Goal: Check status

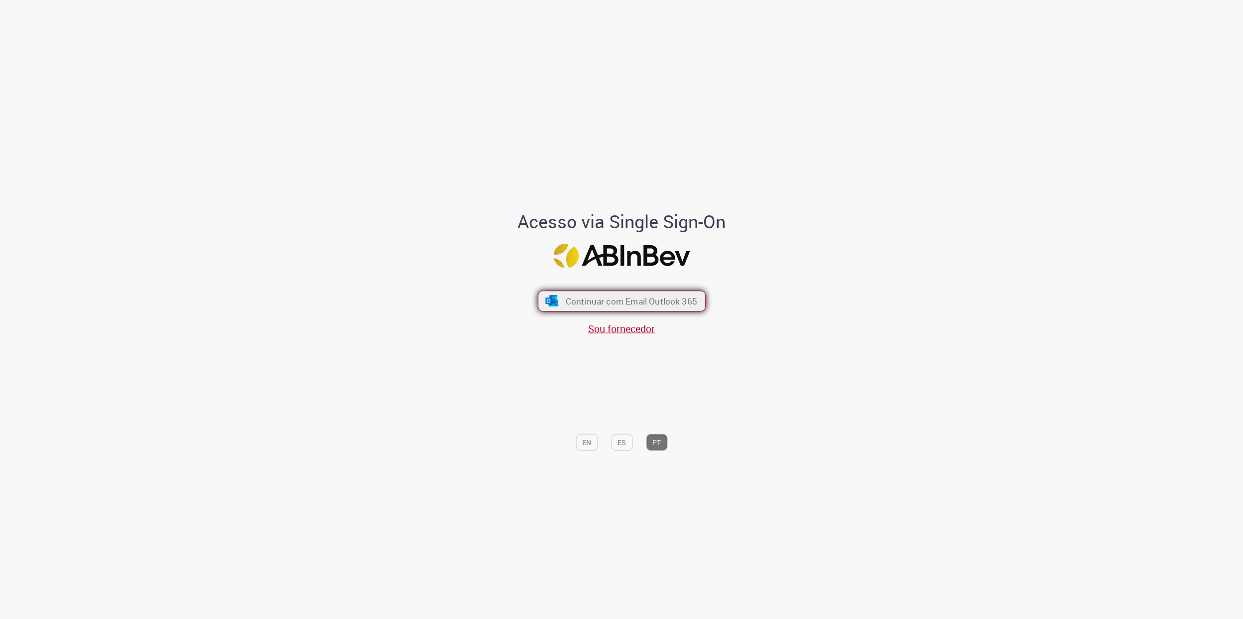
click at [614, 308] on button "Continuar com Email Outlook 365" at bounding box center [622, 300] width 168 height 21
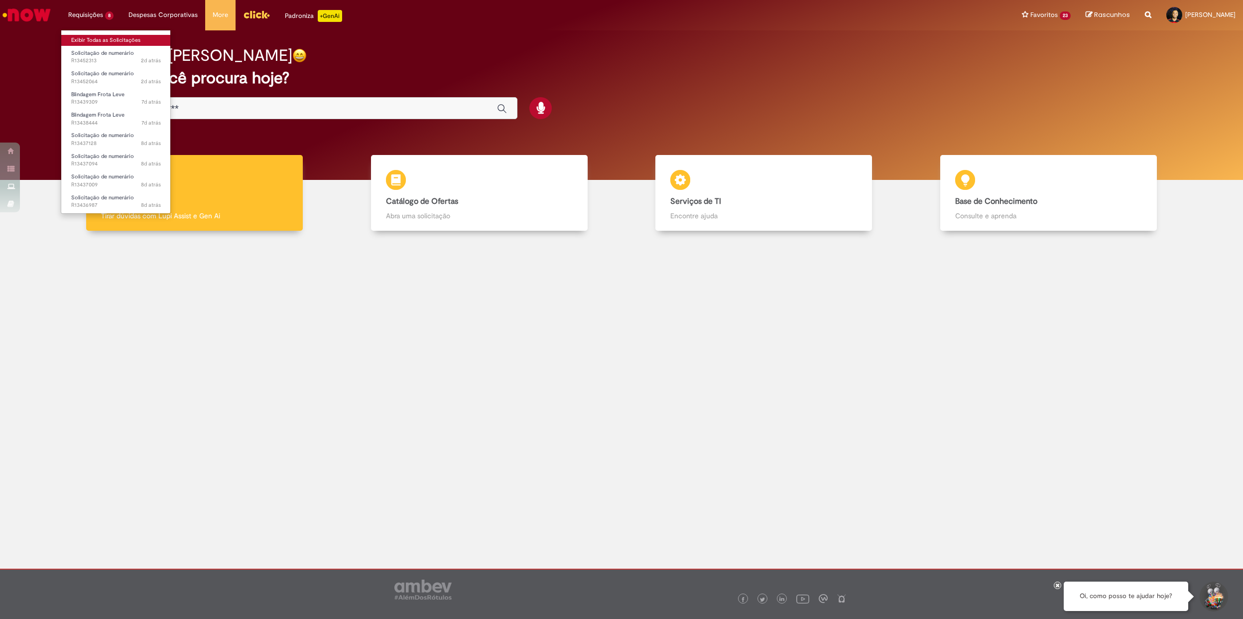
click at [104, 40] on link "Exibir Todas as Solicitações" at bounding box center [116, 40] width 110 height 11
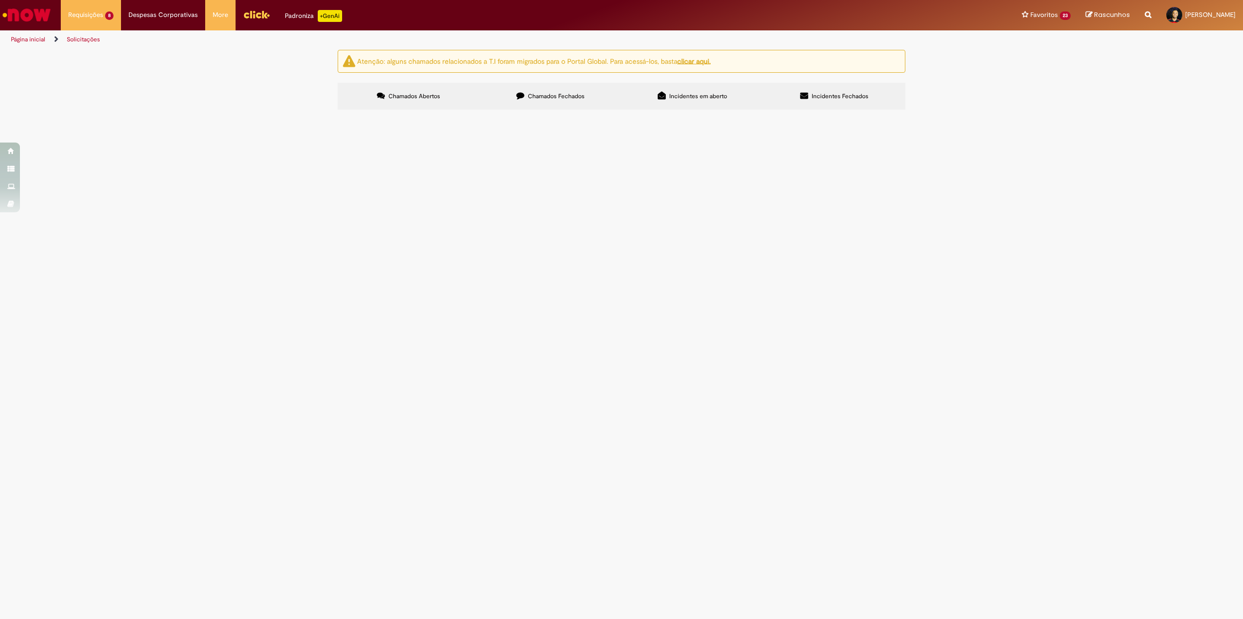
click at [554, 83] on div "Chamados Abertos Chamados Fechados Incidentes em aberto Incidentes Fechados Ite…" at bounding box center [622, 83] width 568 height 0
click at [515, 98] on label "Chamados Fechados" at bounding box center [551, 96] width 142 height 27
drag, startPoint x: 721, startPoint y: 588, endPoint x: 206, endPoint y: 280, distance: 600.7
click at [206, 113] on div "Atenção: alguns chamados relacionados a T.I foram migrados para o Portal Global…" at bounding box center [621, 81] width 1243 height 63
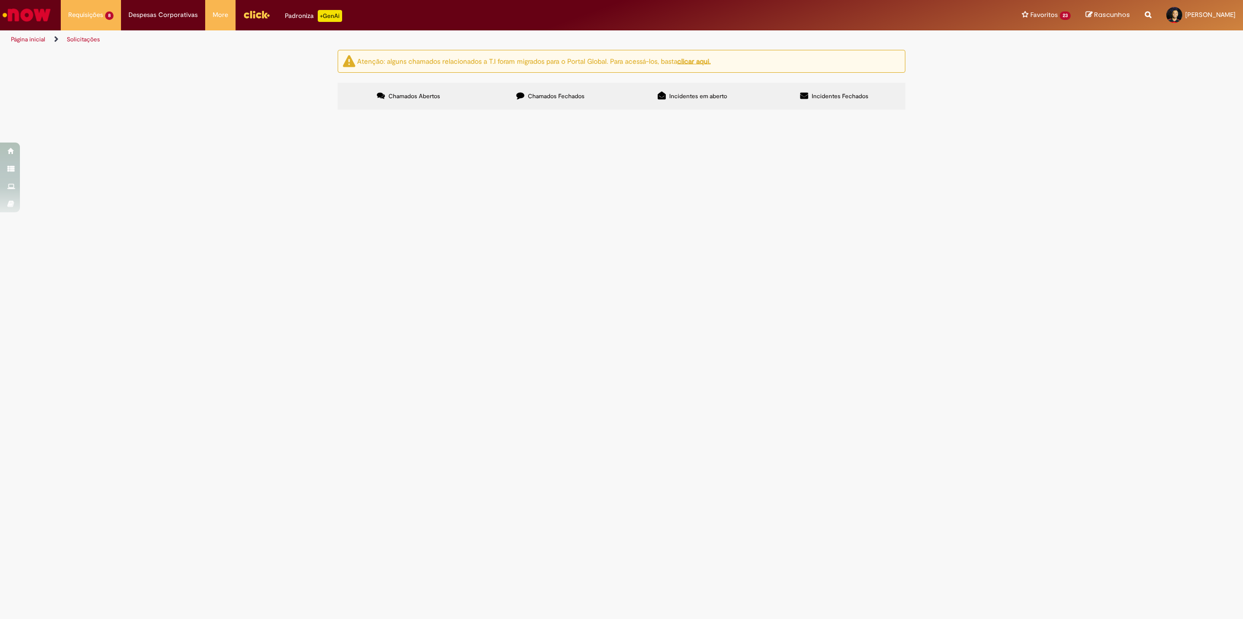
scroll to position [0, 0]
click at [275, 113] on div "Atenção: alguns chamados relacionados a T.I foram migrados para o Portal Global…" at bounding box center [621, 81] width 1243 height 63
drag, startPoint x: 301, startPoint y: 76, endPoint x: 1233, endPoint y: 571, distance: 1055.3
click at [1233, 571] on section "Solicitações Atenção: alguns chamados relacionados a T.I foram migrados para o …" at bounding box center [621, 334] width 1243 height 570
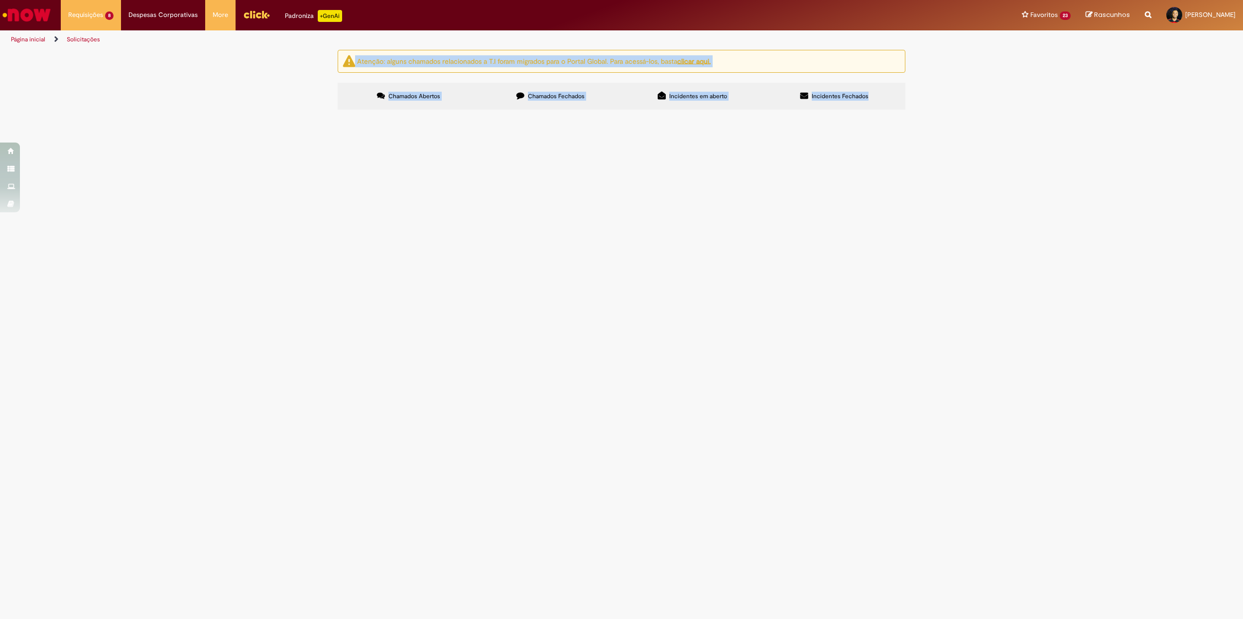
drag, startPoint x: 1233, startPoint y: 571, endPoint x: 1202, endPoint y: 559, distance: 33.6
click at [1202, 113] on div "Atenção: alguns chamados relacionados a T.I foram migrados para o Portal Global…" at bounding box center [621, 81] width 1243 height 63
click at [1050, 113] on div "Atenção: alguns chamados relacionados a T.I foram migrados para o Portal Global…" at bounding box center [621, 81] width 1243 height 63
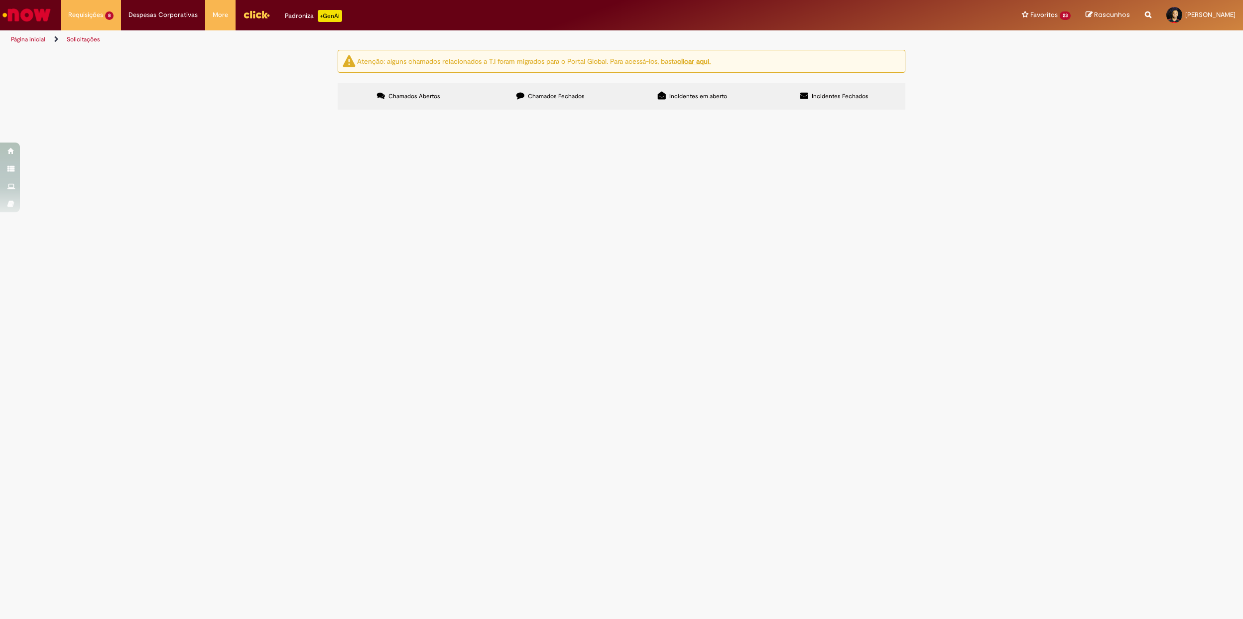
click at [933, 113] on div "Atenção: alguns chamados relacionados a T.I foram migrados para o Portal Global…" at bounding box center [621, 81] width 1243 height 63
drag, startPoint x: 927, startPoint y: 593, endPoint x: 188, endPoint y: 191, distance: 841.2
click at [188, 113] on div "Atenção: alguns chamados relacionados a T.I foram migrados para o Portal Global…" at bounding box center [621, 81] width 1243 height 63
drag, startPoint x: 188, startPoint y: 191, endPoint x: 194, endPoint y: 198, distance: 8.8
click at [193, 113] on div "Atenção: alguns chamados relacionados a T.I foram migrados para o Portal Global…" at bounding box center [621, 81] width 1243 height 63
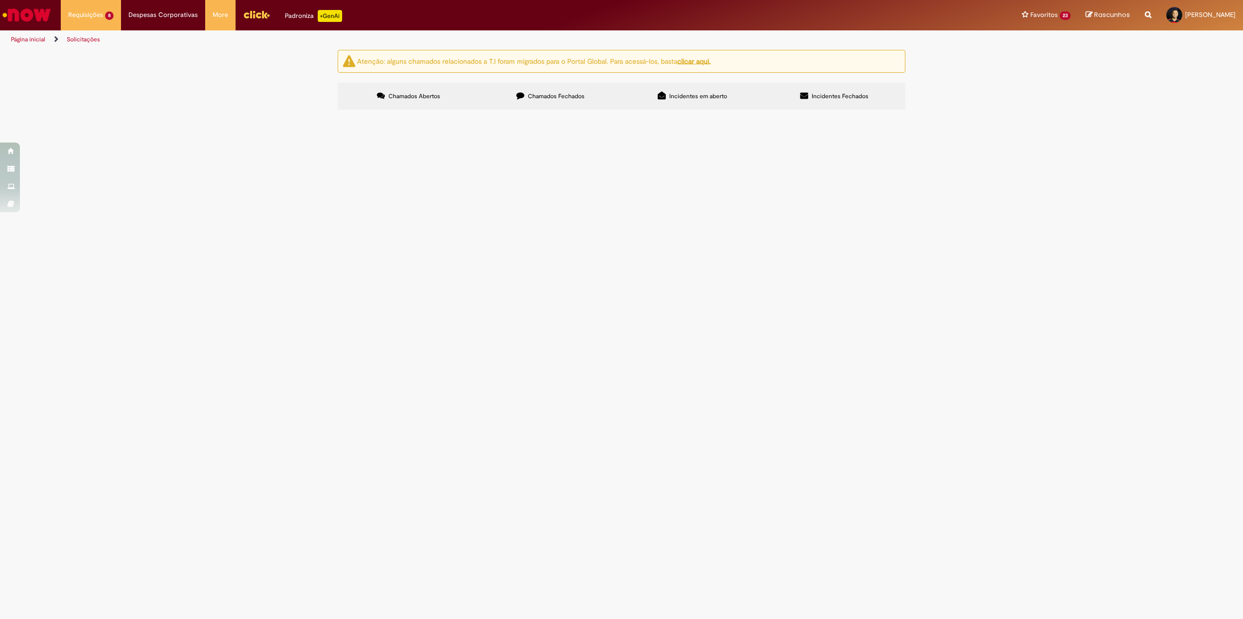
scroll to position [0, 0]
click at [256, 113] on div "Atenção: alguns chamados relacionados a T.I foram migrados para o Portal Global…" at bounding box center [621, 81] width 1243 height 63
click at [128, 122] on span "7d atrás 7 dias atrás R13438444" at bounding box center [116, 123] width 90 height 8
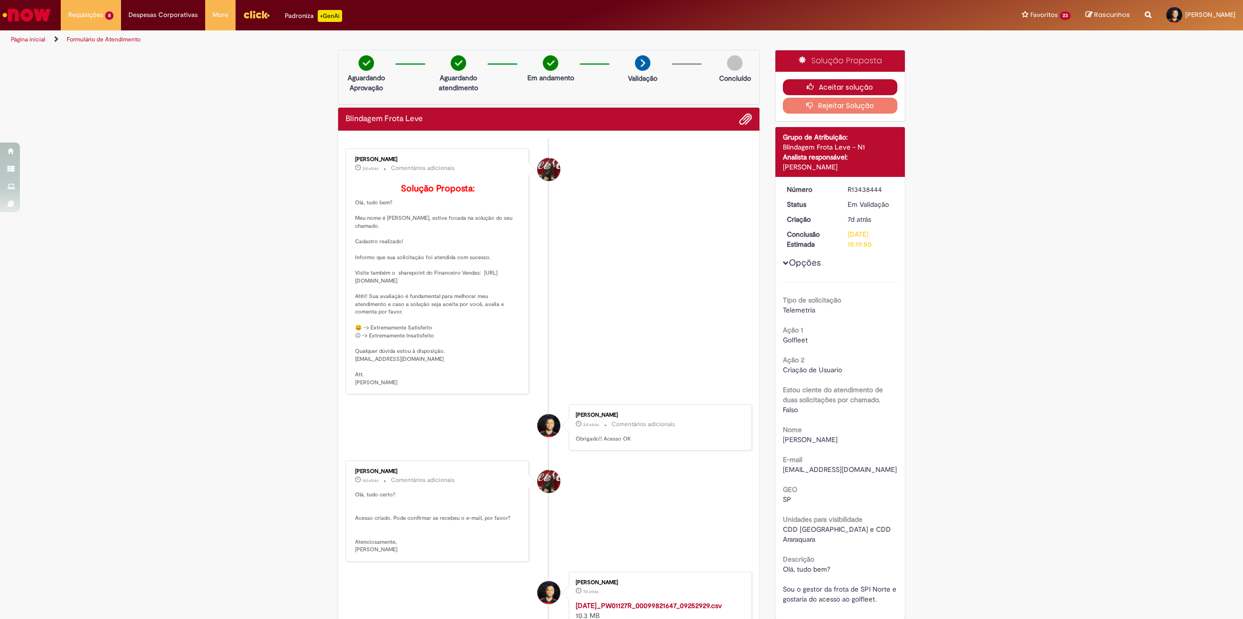
click at [818, 88] on button "Aceitar solução" at bounding box center [840, 87] width 115 height 16
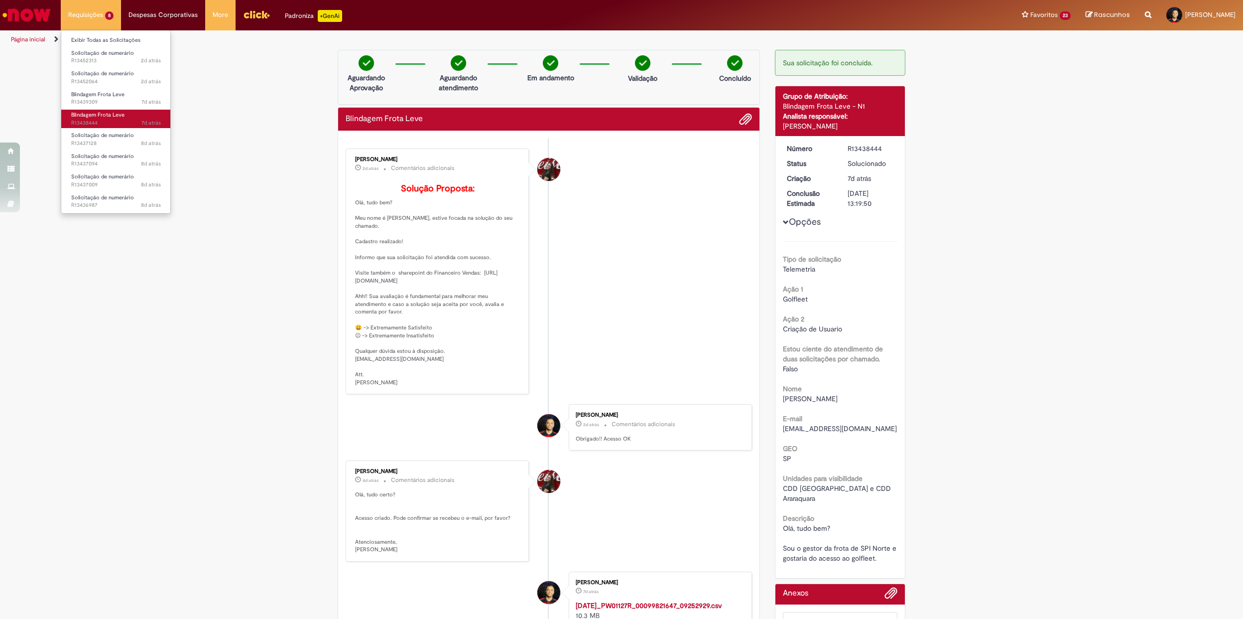
click at [119, 121] on span "7d atrás 7 dias atrás R13438444" at bounding box center [116, 123] width 90 height 8
click at [238, 132] on div "Verificar Código de Barras Aguardando Aprovação Aguardando atendimento Em andam…" at bounding box center [621, 399] width 1243 height 699
click at [114, 98] on link "Blindagem Frota Leve 7d atrás 7 dias atrás R13439309" at bounding box center [116, 98] width 110 height 18
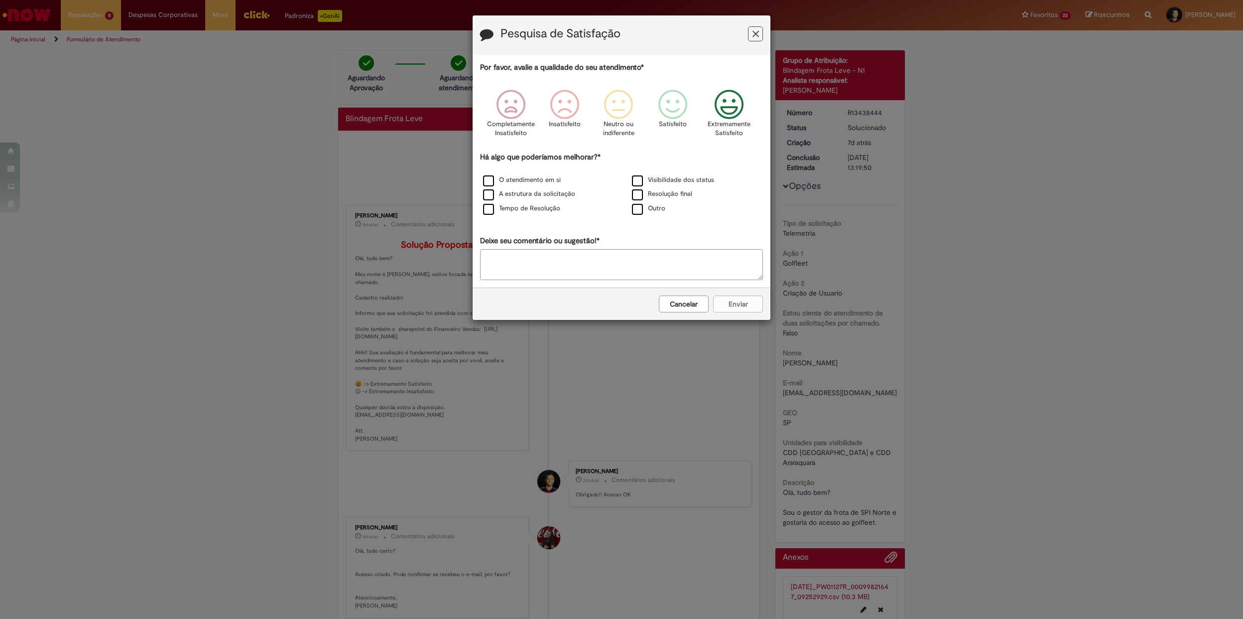
click at [728, 101] on icon "Feedback" at bounding box center [729, 105] width 37 height 30
click at [532, 179] on label "O atendimento em si" at bounding box center [522, 179] width 78 height 9
click at [715, 308] on button "Enviar" at bounding box center [738, 303] width 50 height 17
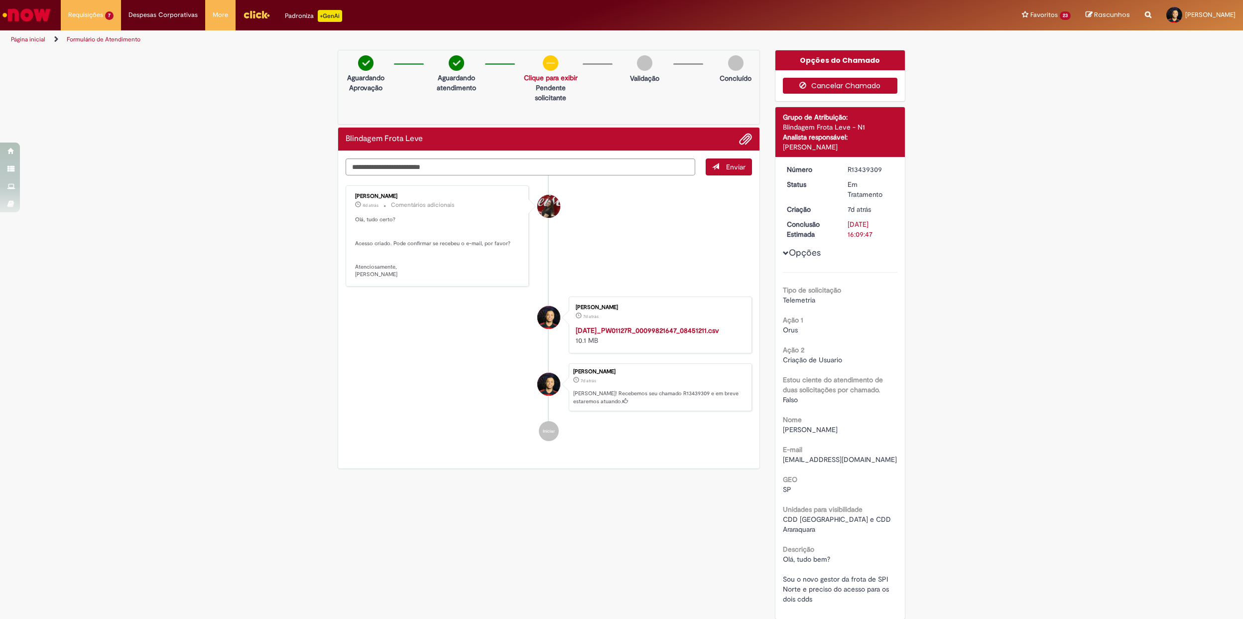
click at [842, 88] on button "Cancelar Chamado" at bounding box center [840, 86] width 115 height 16
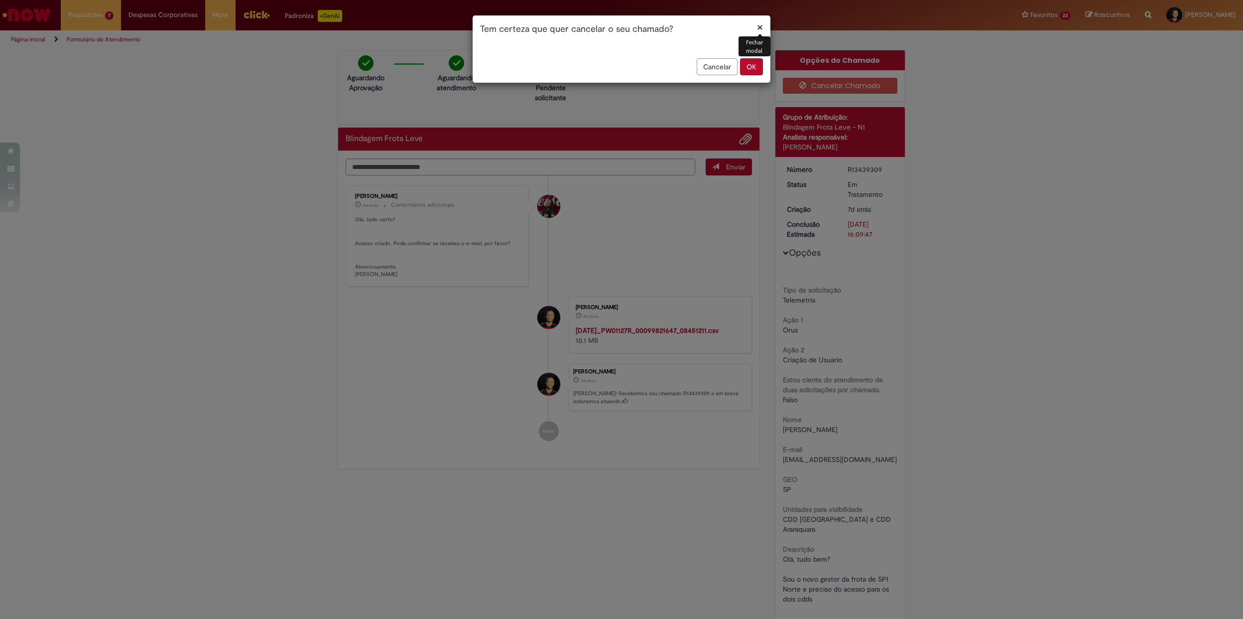
click at [752, 71] on button "OK" at bounding box center [751, 66] width 23 height 17
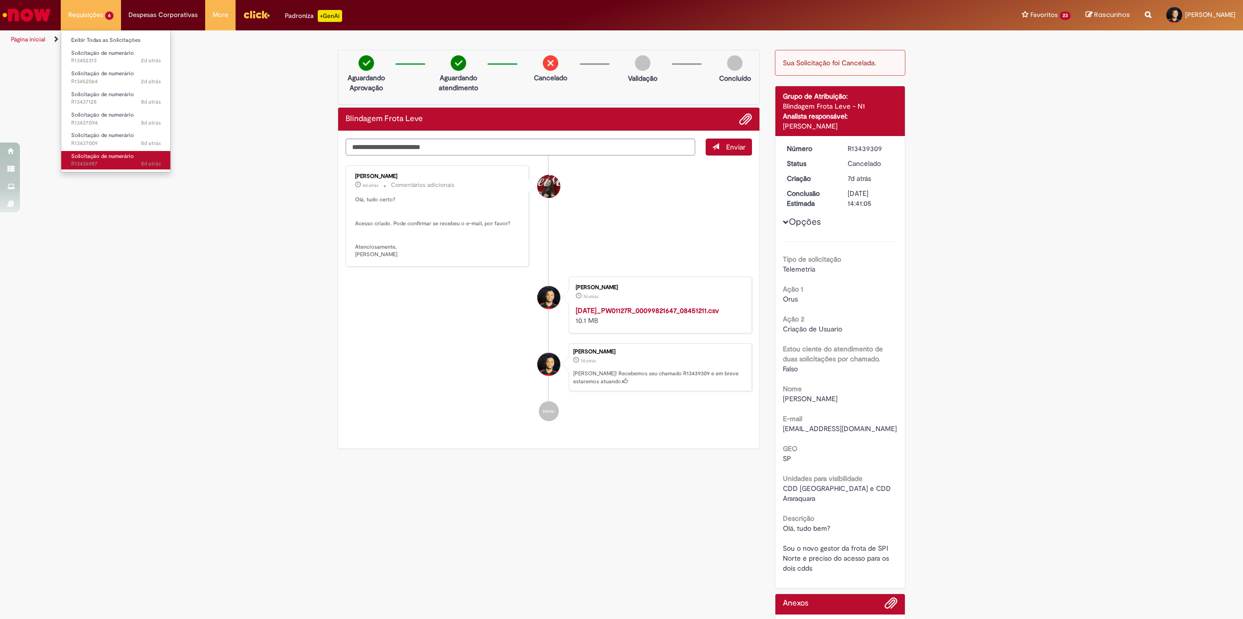
click at [112, 153] on span "Solicitação de numerário" at bounding box center [102, 155] width 63 height 7
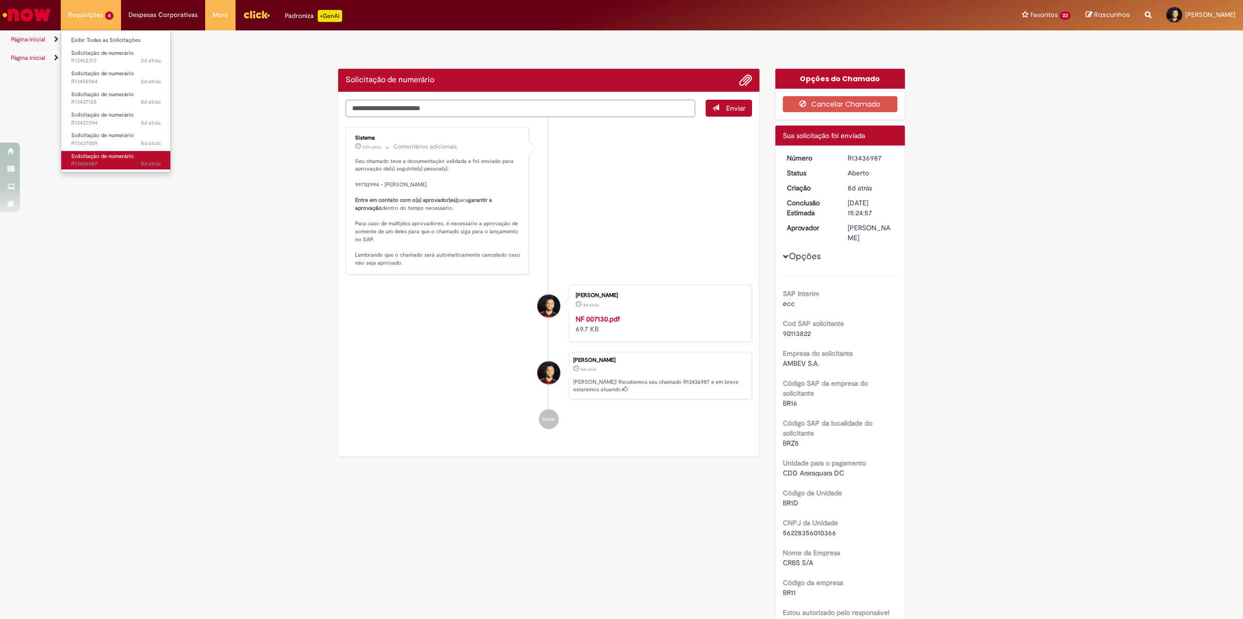
click at [110, 161] on span "8d atrás 8 dias atrás R13436987" at bounding box center [116, 164] width 90 height 8
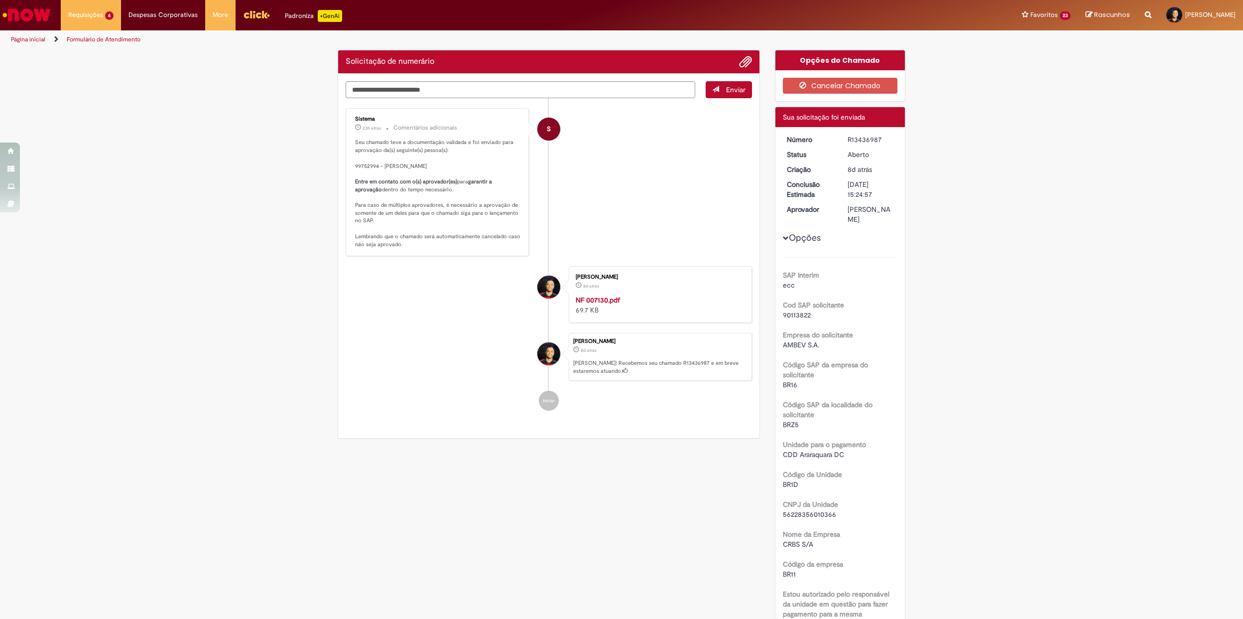
click at [359, 166] on div "Sistema 23h atrás 23 horas atrás Comentários adicionais Seu chamado teve a docu…" at bounding box center [437, 182] width 183 height 148
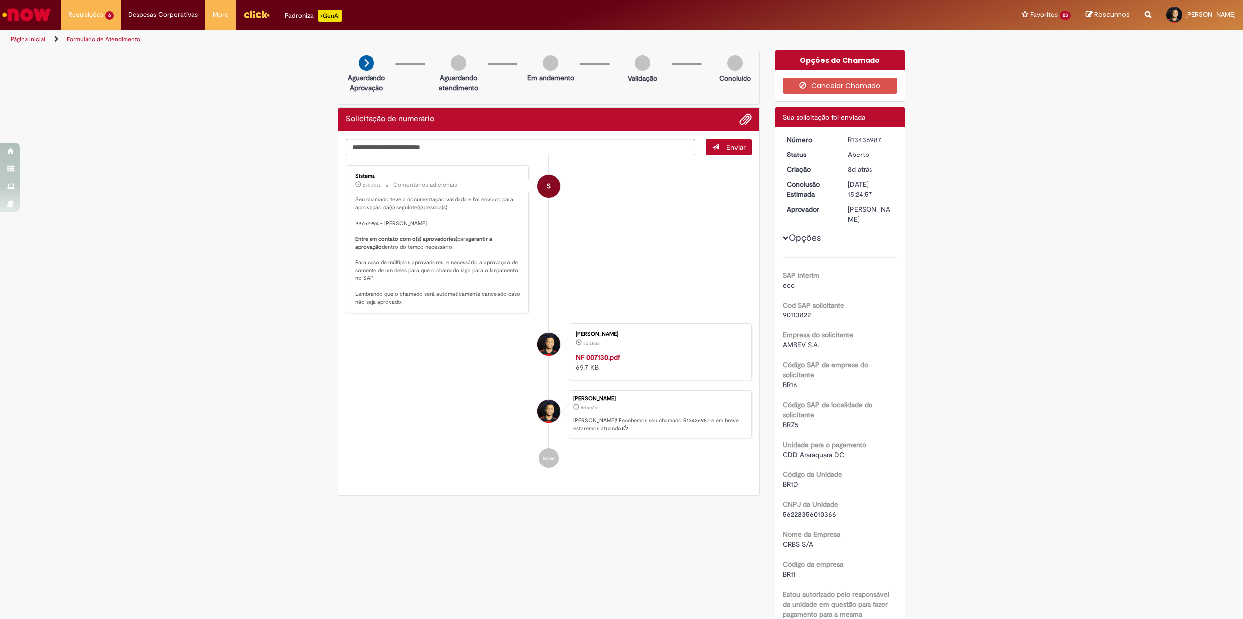
click at [359, 166] on div "Sistema 23h atrás 23 horas atrás Comentários adicionais Seu chamado teve a docu…" at bounding box center [437, 239] width 183 height 148
drag, startPoint x: 359, startPoint y: 166, endPoint x: 352, endPoint y: 215, distance: 49.4
click at [355, 215] on p "Seu chamado teve a documentação validada e foi enviado para aprovação da(s) seg…" at bounding box center [438, 251] width 166 height 110
click at [359, 224] on p "Seu chamado teve a documentação validada e foi enviado para aprovação da(s) seg…" at bounding box center [438, 251] width 166 height 110
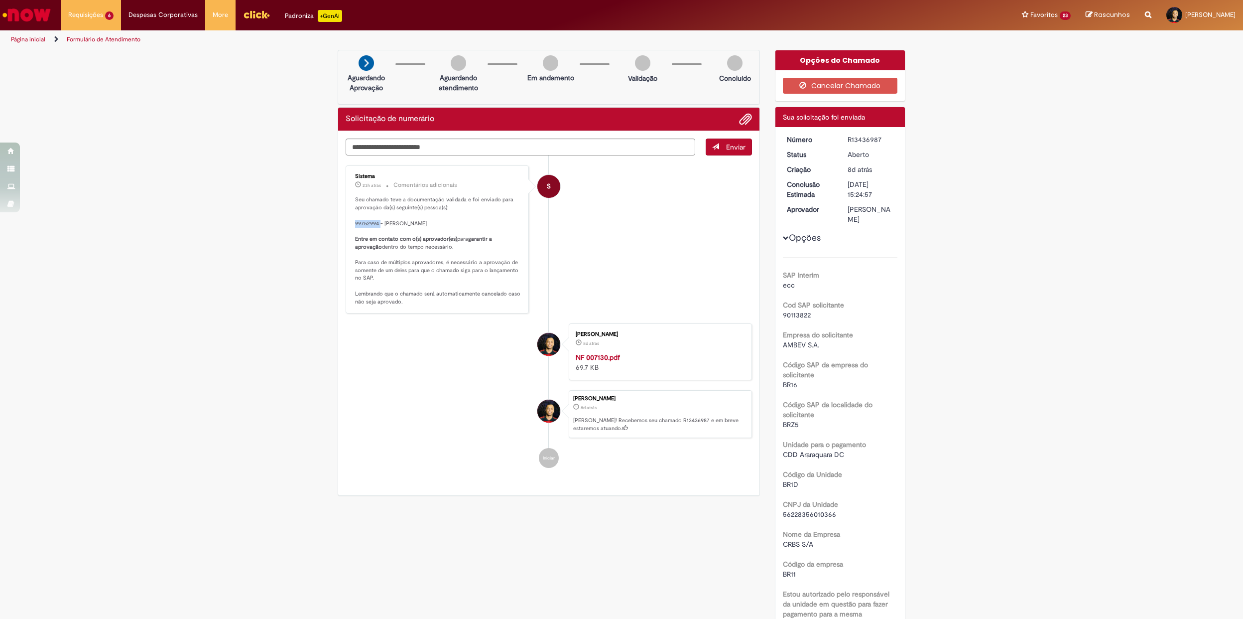
copy p "99752994"
click at [861, 137] on div "R13436987" at bounding box center [871, 139] width 46 height 10
copy div "R13436987"
click at [102, 134] on span "Solicitação de numerário" at bounding box center [102, 135] width 63 height 7
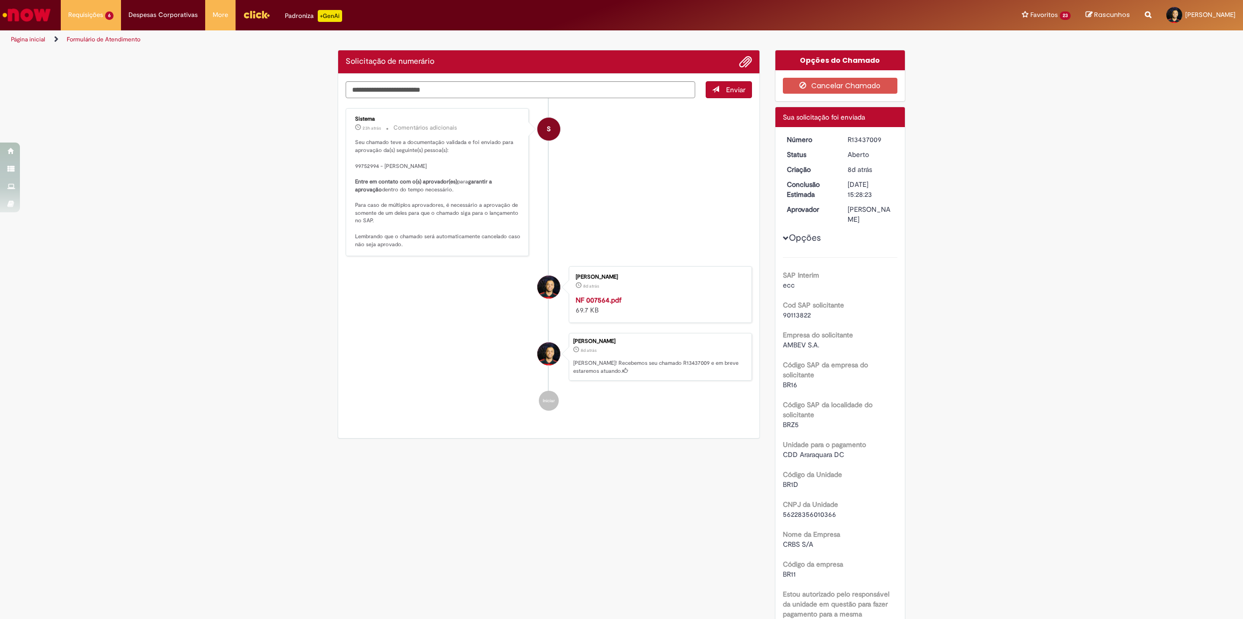
click at [852, 140] on div "R13437009" at bounding box center [871, 139] width 46 height 10
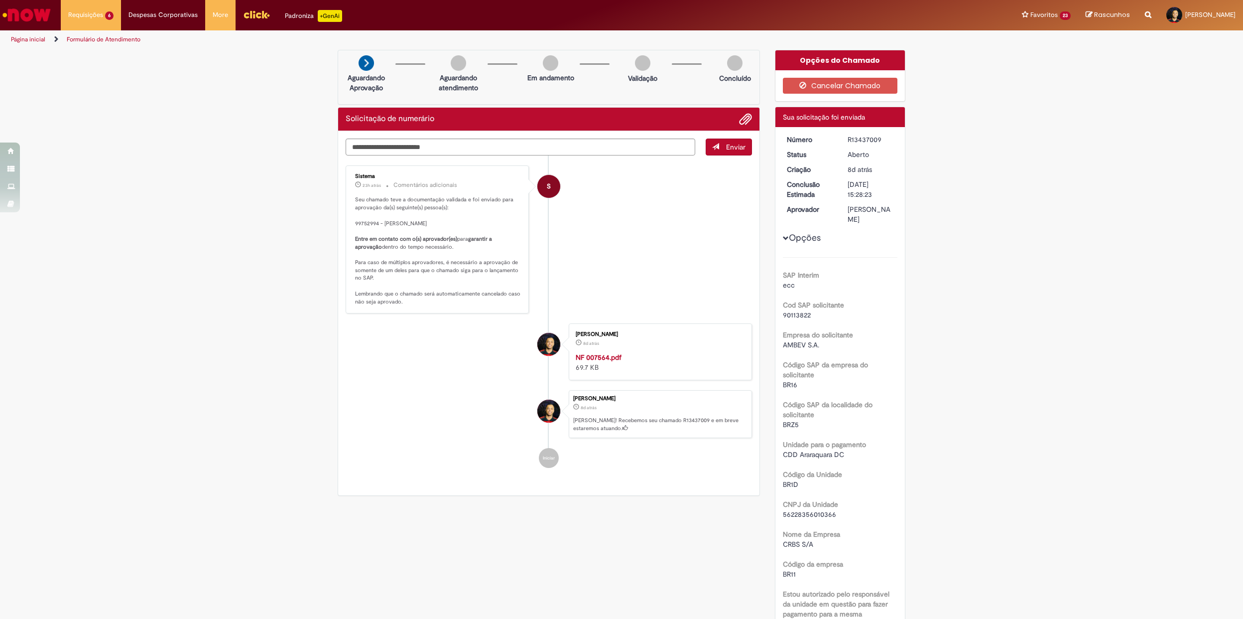
click at [852, 140] on div "R13437009" at bounding box center [871, 139] width 46 height 10
copy div "R13437009"
click at [113, 120] on span "8d atrás 8 dias atrás R13437094" at bounding box center [116, 123] width 90 height 8
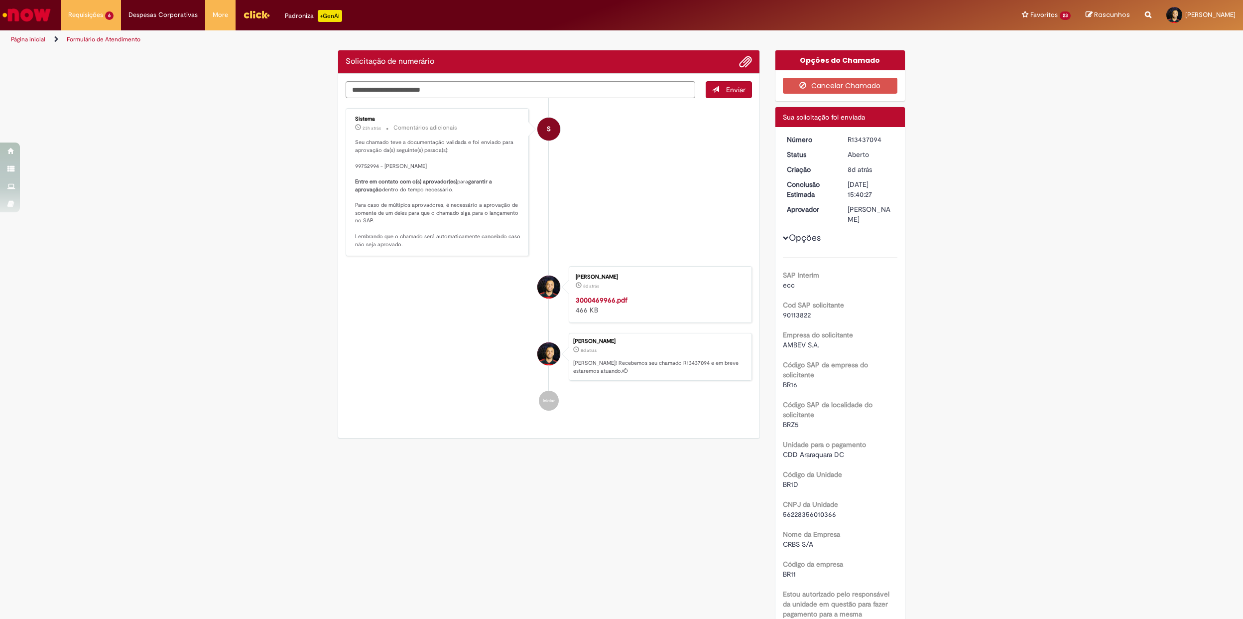
click at [851, 142] on div "R13437094" at bounding box center [871, 139] width 46 height 10
copy div "R13437094"
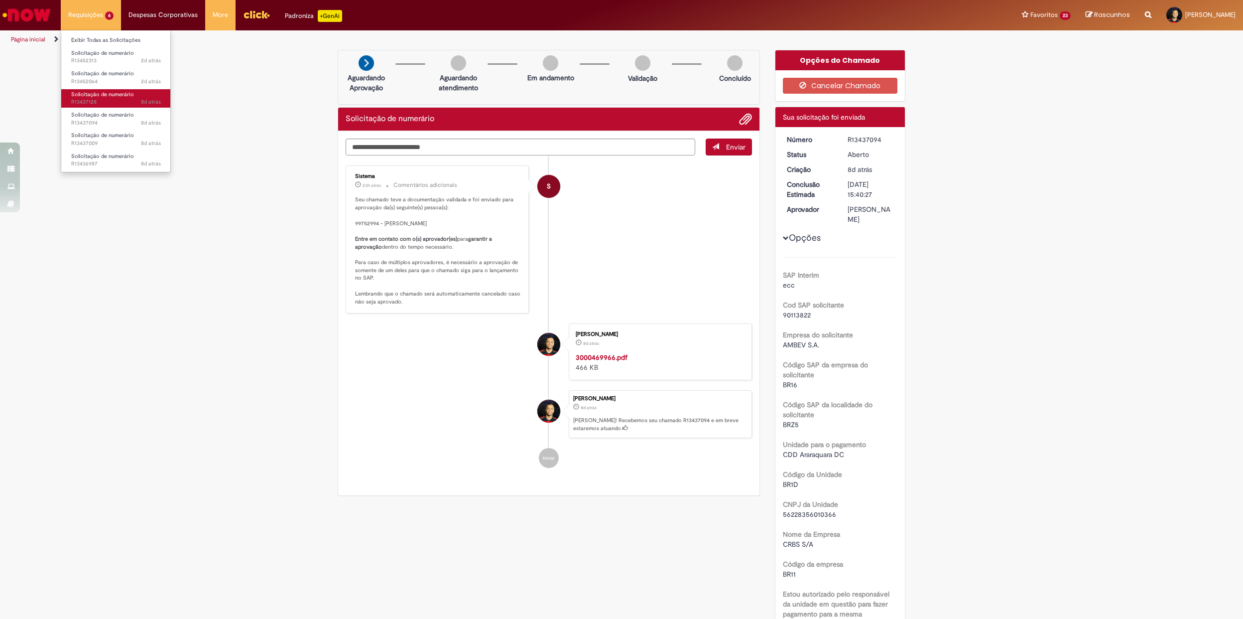
click at [116, 94] on span "Solicitação de numerário" at bounding box center [102, 94] width 63 height 7
click at [857, 136] on div "R13437128" at bounding box center [871, 139] width 46 height 10
copy div "R13437128"
click at [106, 74] on span "Solicitação de numerário" at bounding box center [102, 73] width 63 height 7
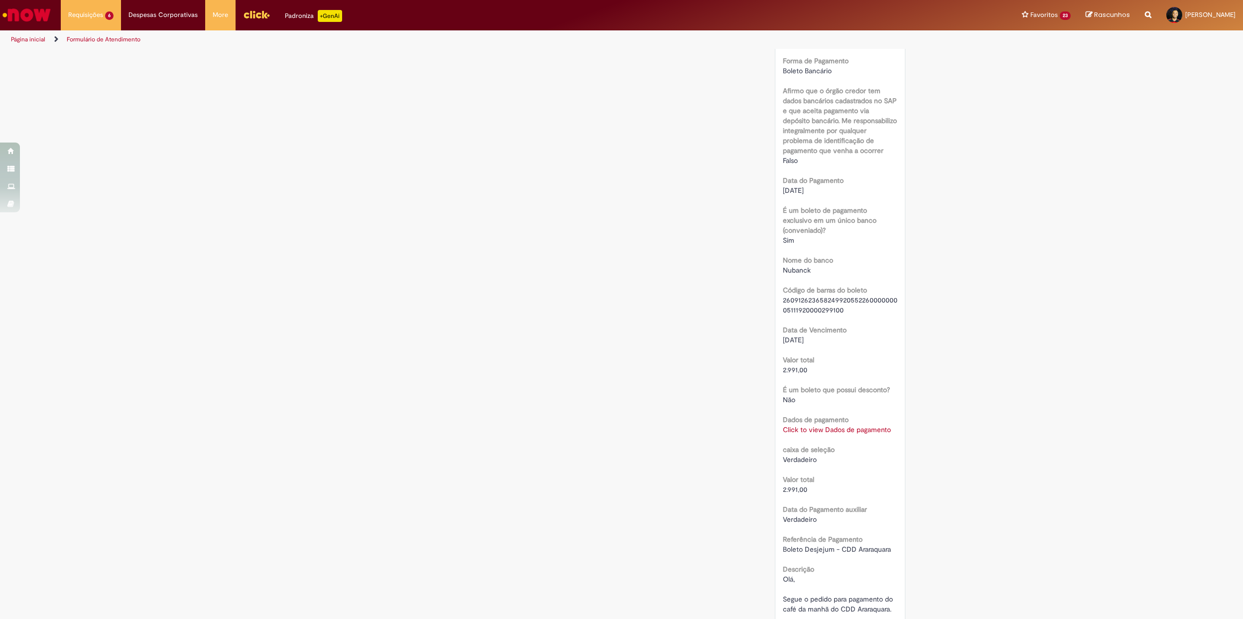
scroll to position [902, 0]
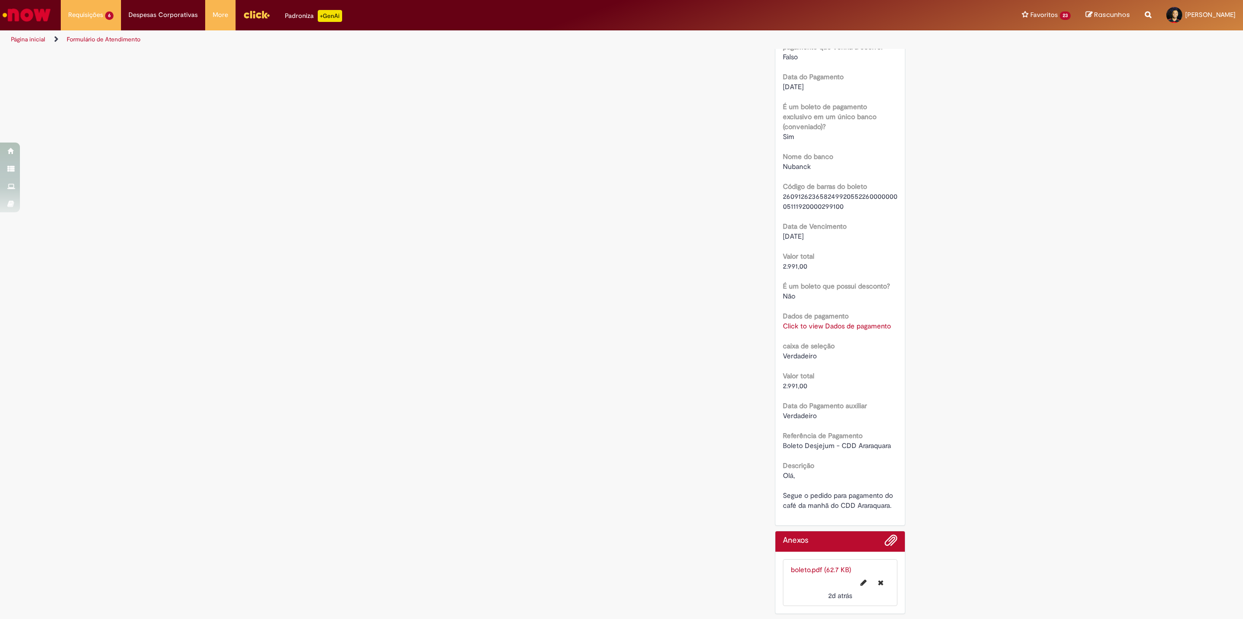
click at [834, 321] on link "Click to view Dados de pagamento" at bounding box center [837, 325] width 108 height 9
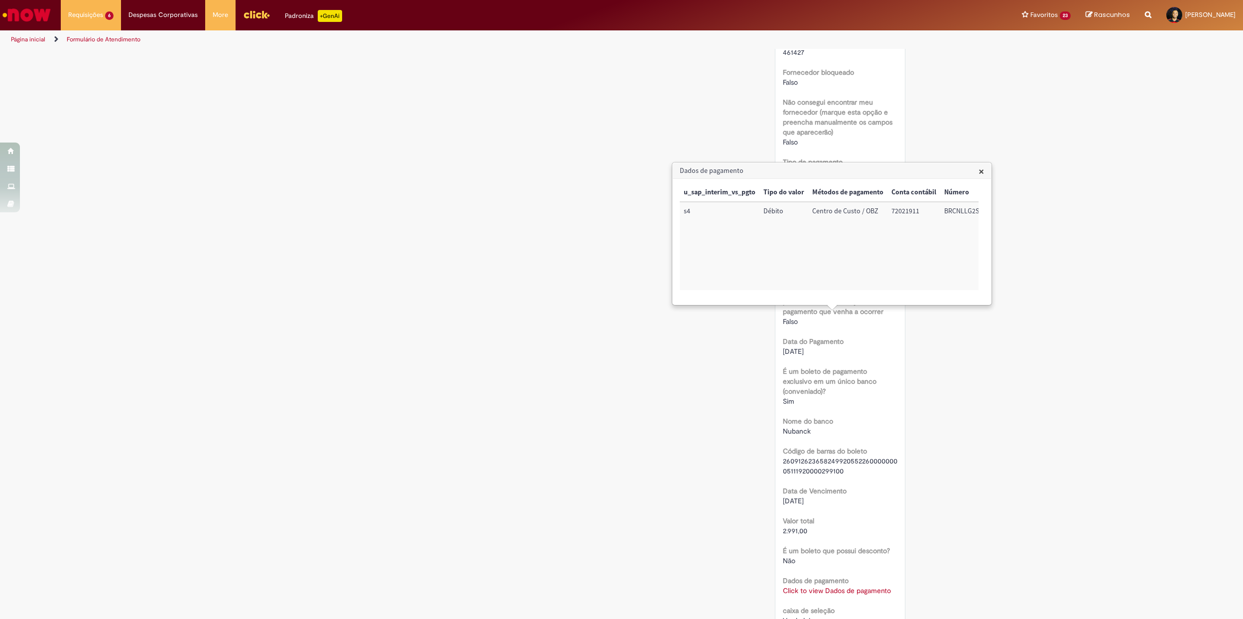
scroll to position [636, 0]
click at [652, 315] on div "Verificar Código de Barras Aguardando Aprovação Aguardando atendimento Em andam…" at bounding box center [621, 148] width 583 height 1469
click at [986, 172] on h3 "Dados de pagamento" at bounding box center [832, 171] width 318 height 16
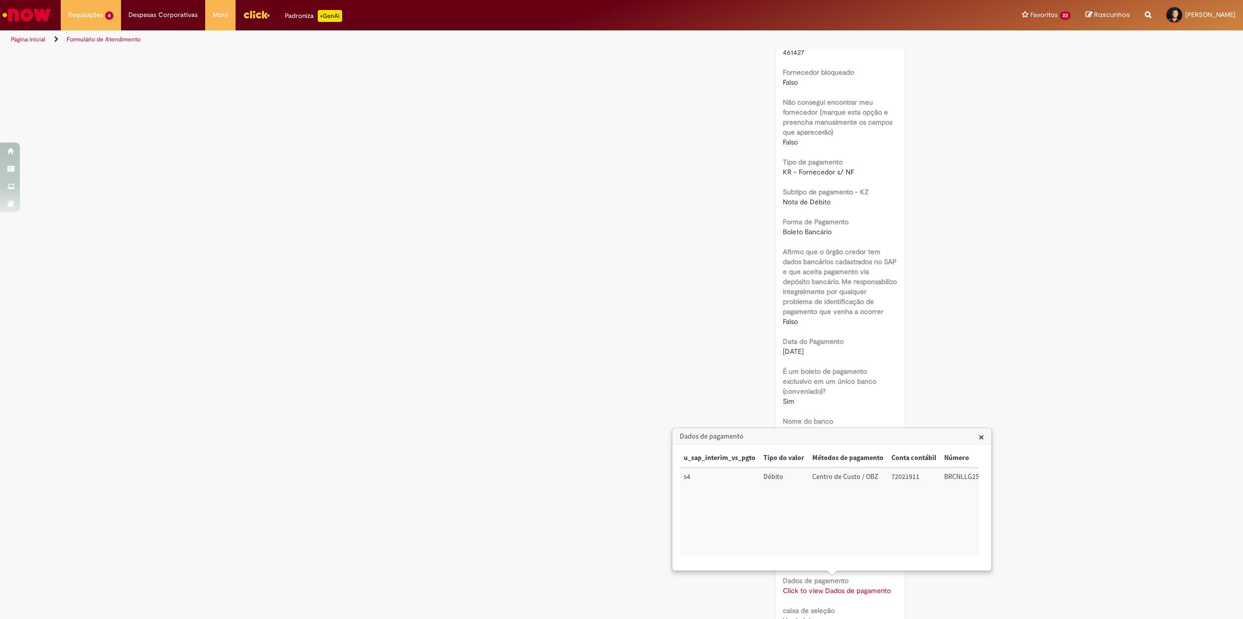
click at [982, 170] on div "Verificar Código de Barras Aguardando Aprovação Aguardando atendimento Em andam…" at bounding box center [621, 148] width 1243 height 1469
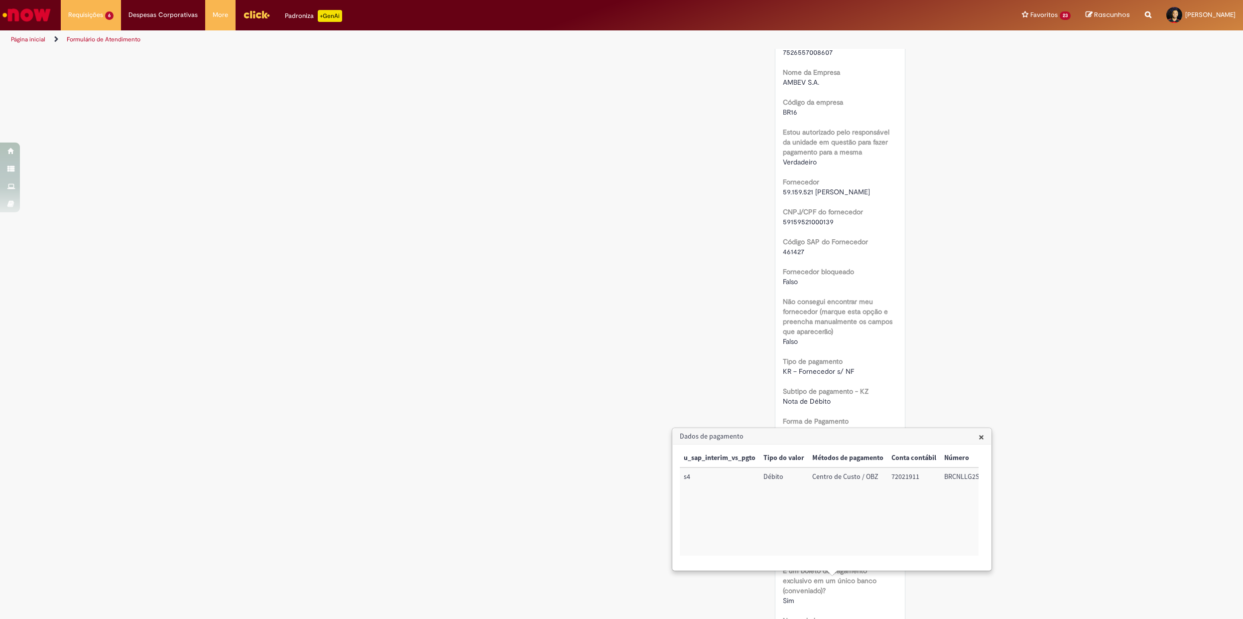
scroll to position [371, 0]
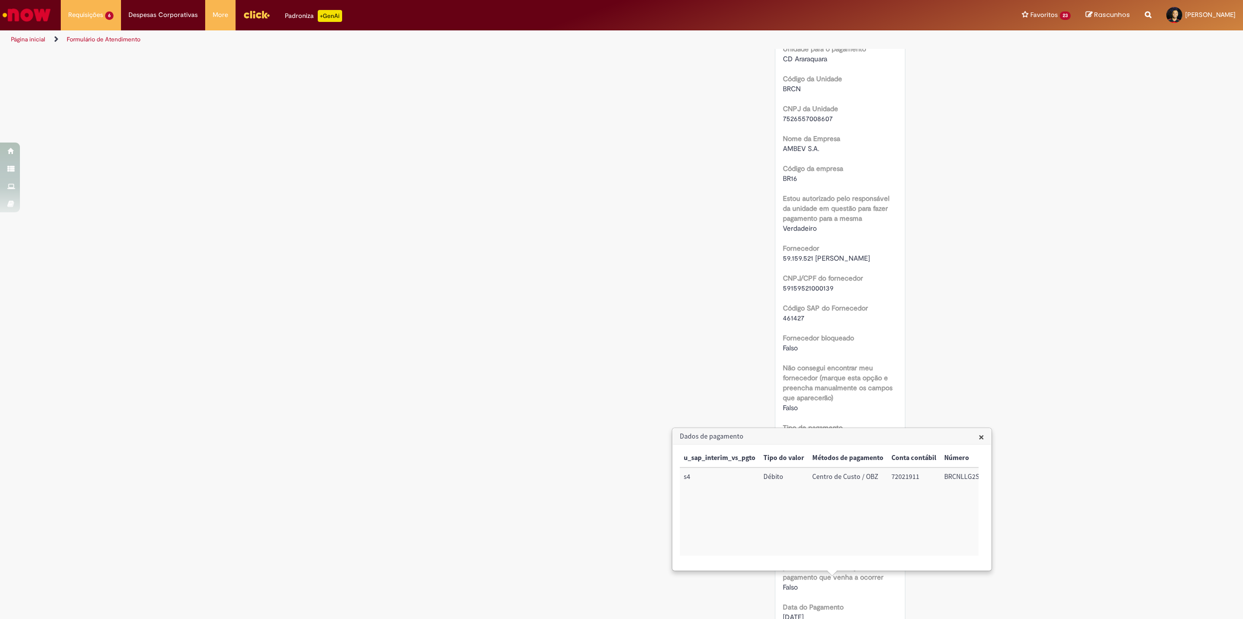
click at [977, 433] on h3 "Dados de pagamento" at bounding box center [832, 436] width 318 height 16
click at [983, 438] on span "×" at bounding box center [981, 436] width 5 height 13
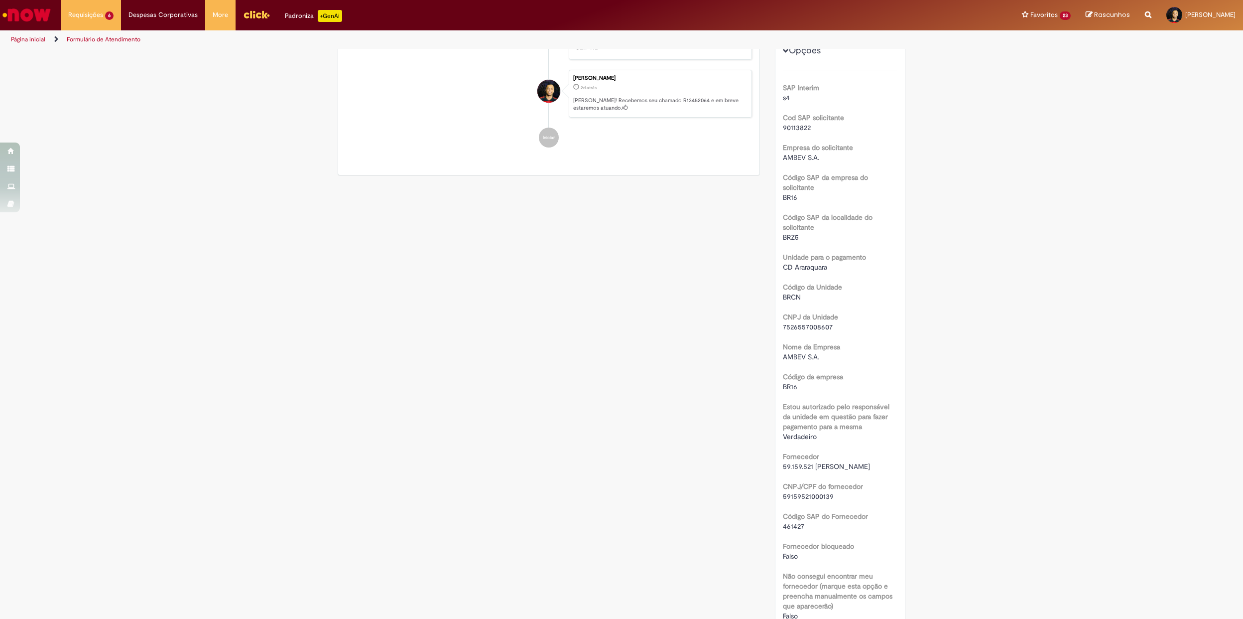
scroll to position [0, 0]
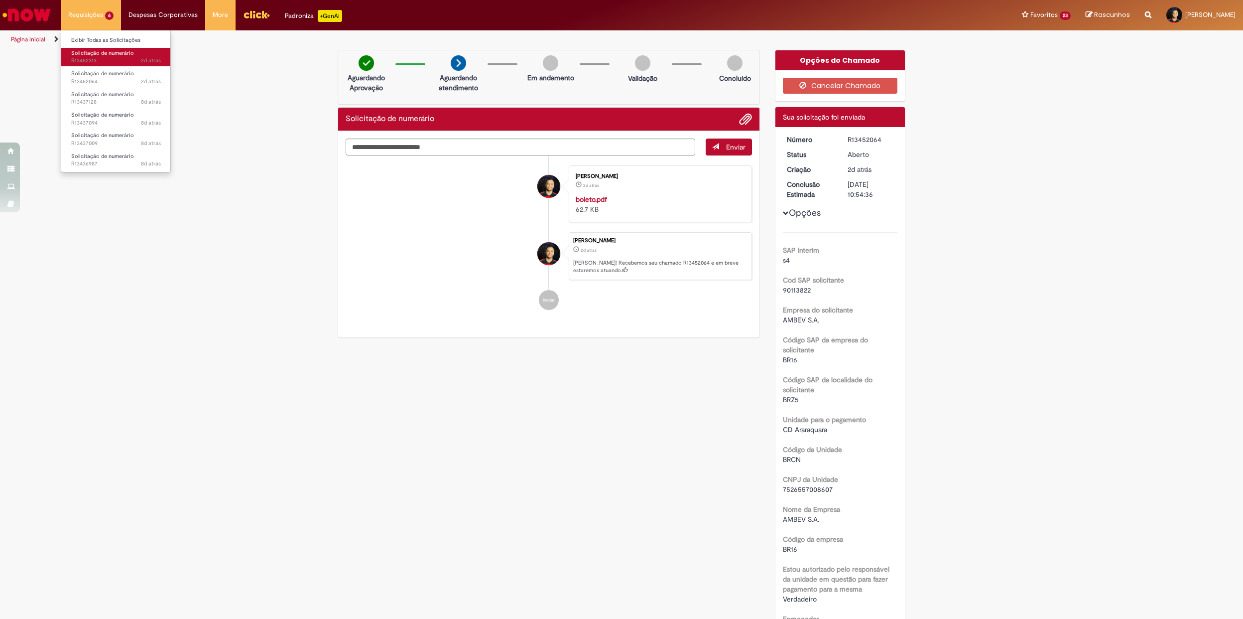
click at [114, 54] on span "Solicitação de numerário" at bounding box center [102, 52] width 63 height 7
